Goal: Complete application form

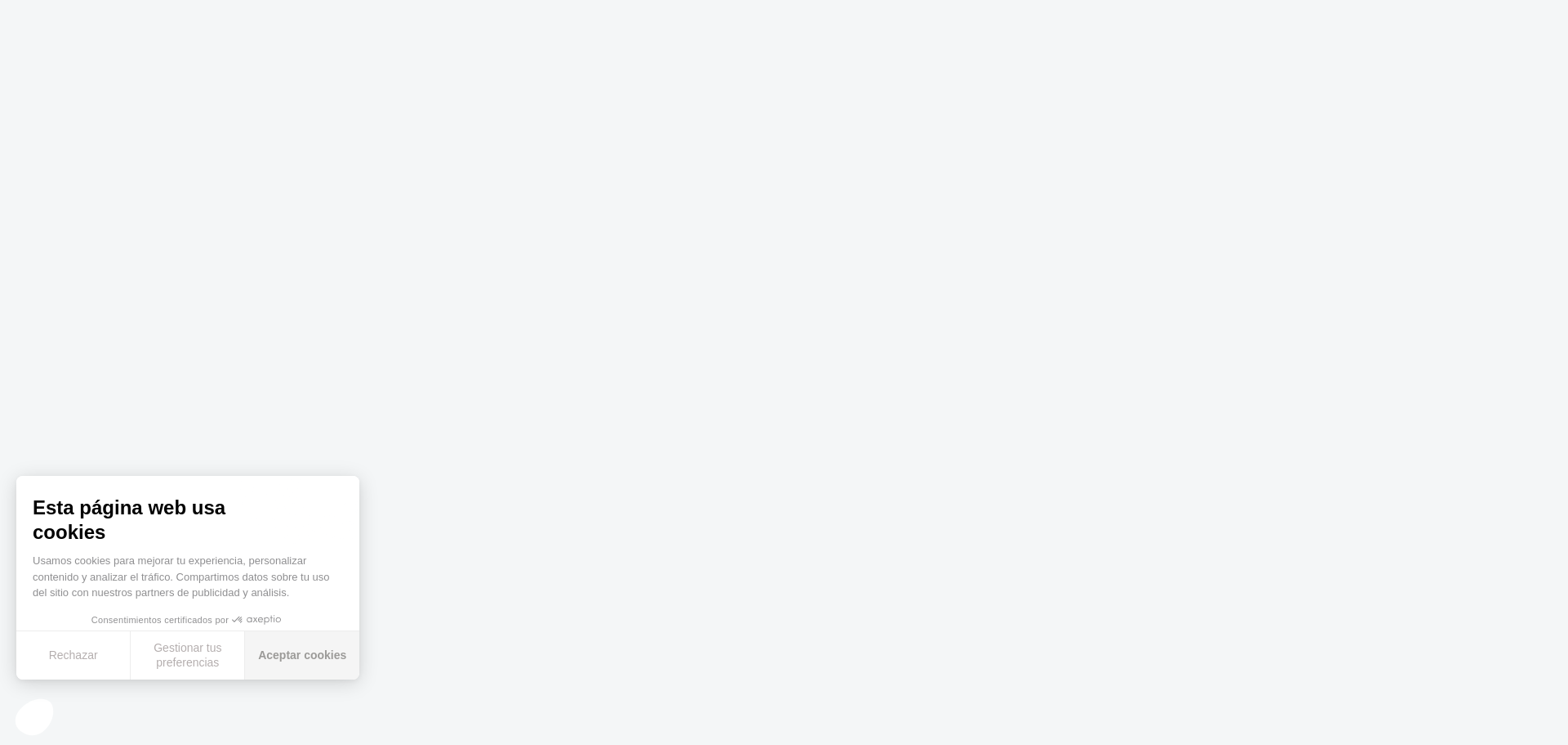
click at [310, 663] on button "Aceptar cookies" at bounding box center [302, 656] width 115 height 49
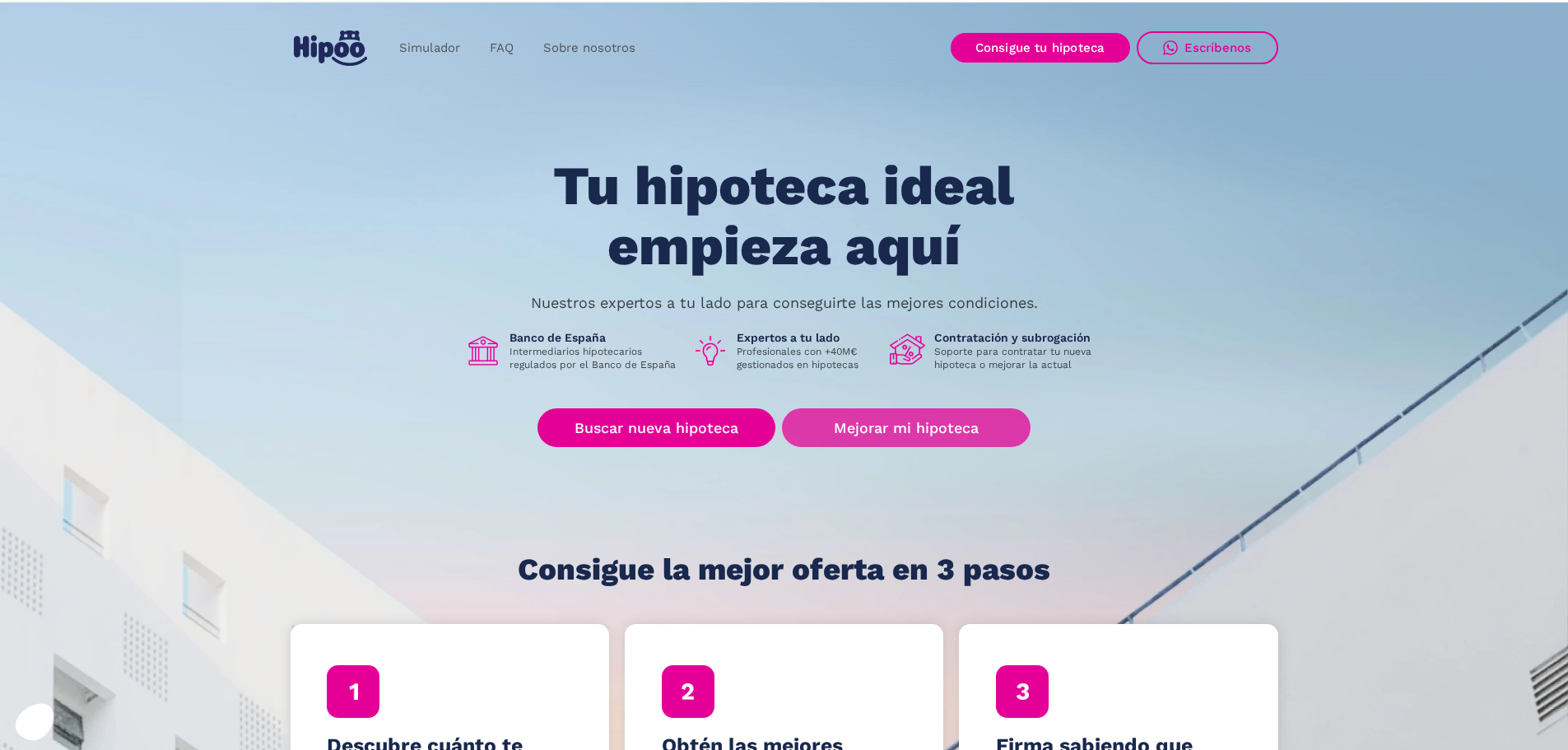
click at [928, 440] on link "Mejorar mi hipoteca" at bounding box center [905, 427] width 248 height 38
